Goal: Use online tool/utility: Utilize a website feature to perform a specific function

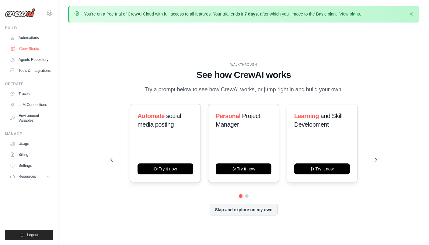
click at [26, 47] on link "Crew Studio" at bounding box center [31, 49] width 46 height 10
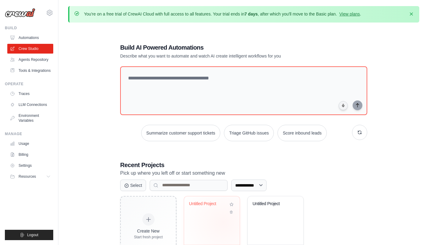
click at [223, 222] on div "Untitled Project" at bounding box center [212, 220] width 56 height 48
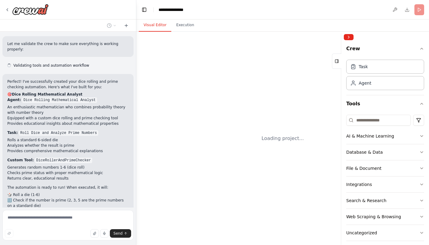
scroll to position [509, 0]
